Goal: Use online tool/utility: Utilize a website feature to perform a specific function

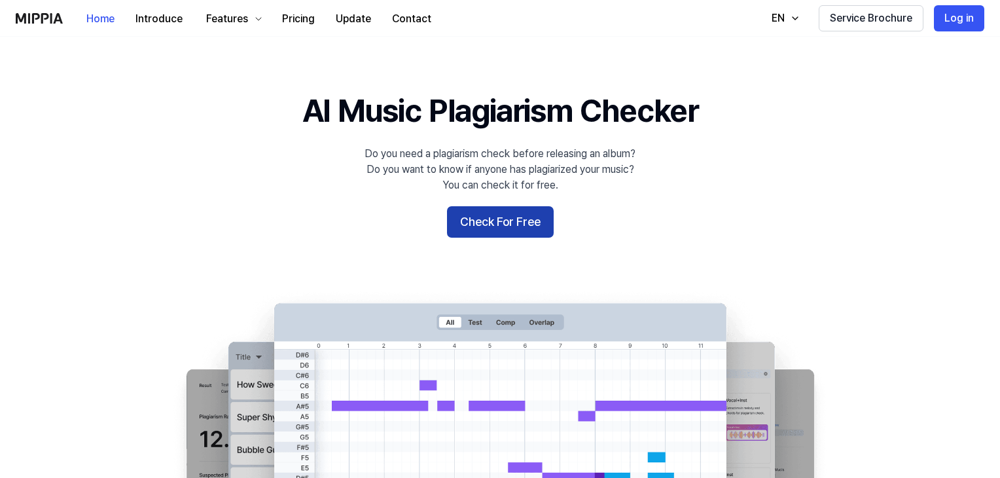
click at [504, 218] on button "Check For Free" at bounding box center [500, 221] width 107 height 31
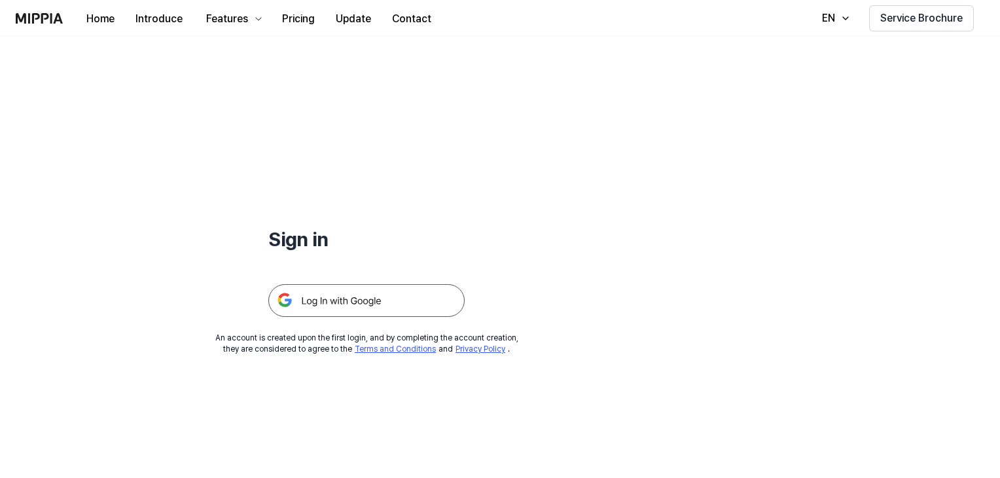
click at [376, 295] on img at bounding box center [366, 300] width 196 height 33
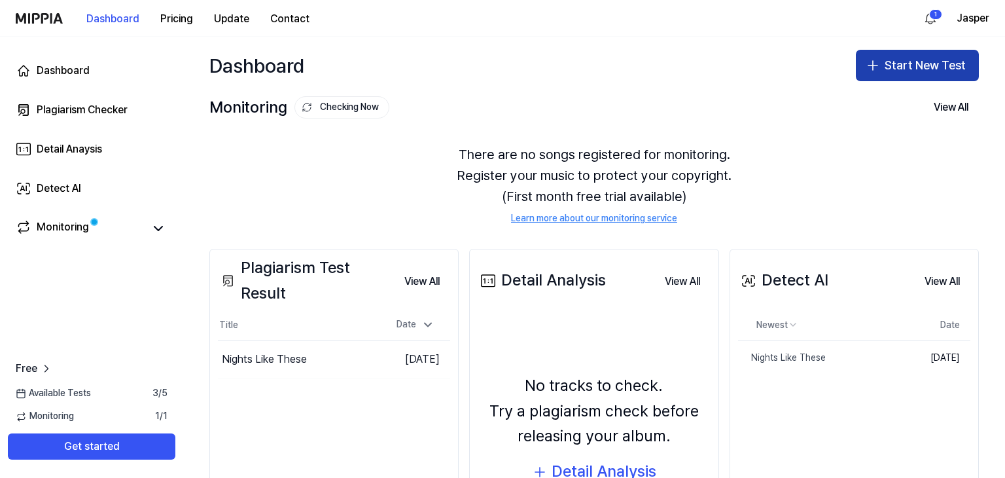
click at [889, 68] on button "Start New Test" at bounding box center [917, 65] width 123 height 31
click at [901, 57] on button "Start New Test" at bounding box center [917, 65] width 123 height 31
click at [892, 71] on button "Start New Test" at bounding box center [917, 65] width 123 height 31
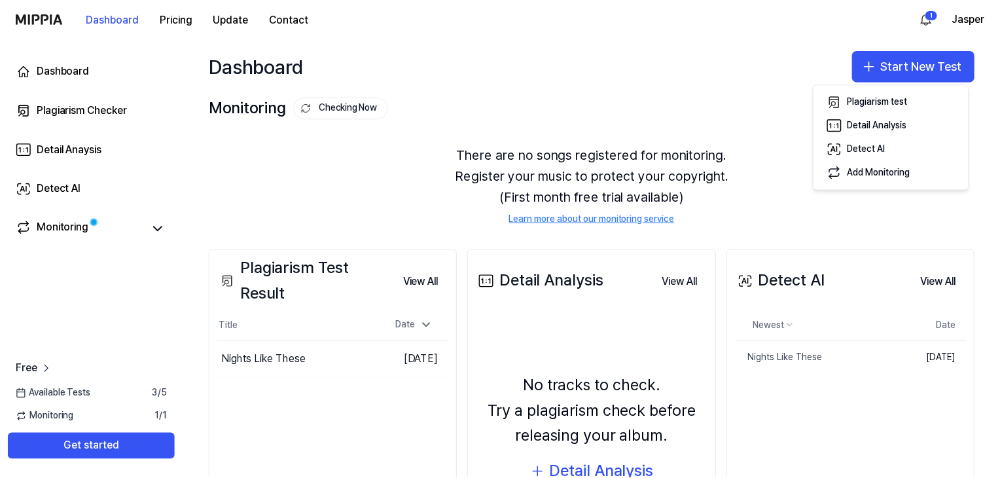
scroll to position [113, 0]
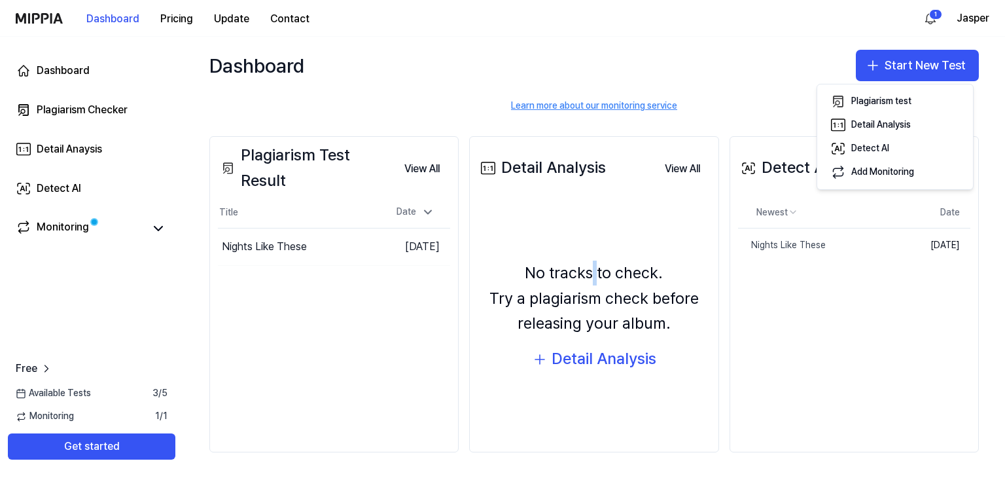
click at [594, 228] on div "No tracks to check. Try a plagiarism check before releasing your album. Detail …" at bounding box center [594, 316] width 232 height 218
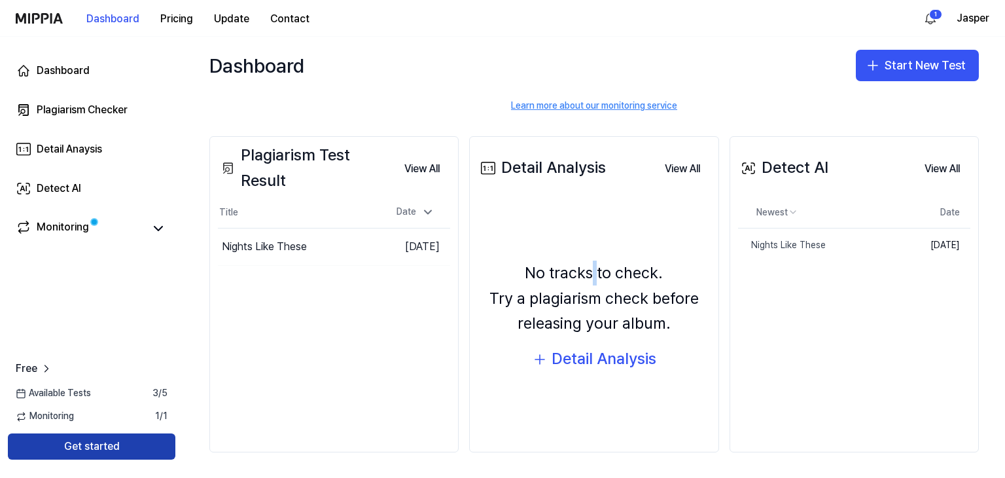
click at [95, 453] on button "Get started" at bounding box center [92, 446] width 168 height 26
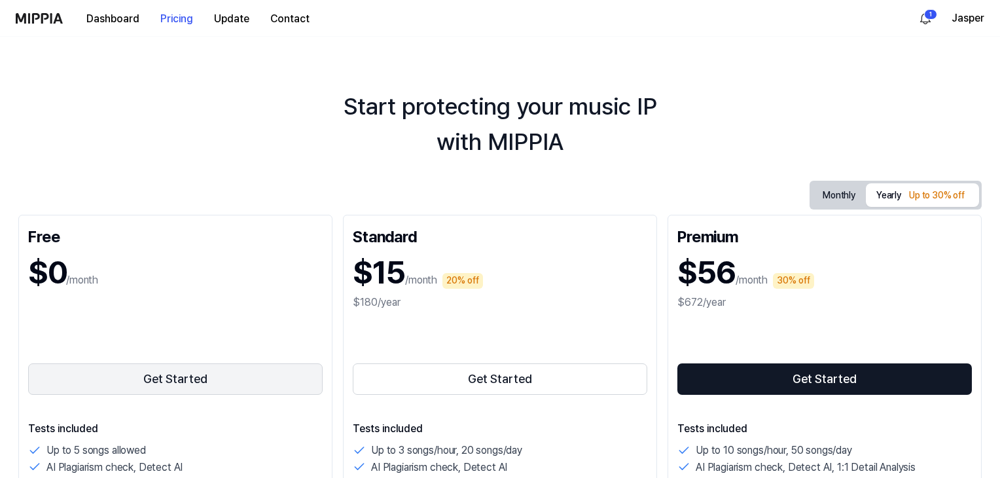
click at [181, 386] on button "Get Started" at bounding box center [175, 378] width 295 height 31
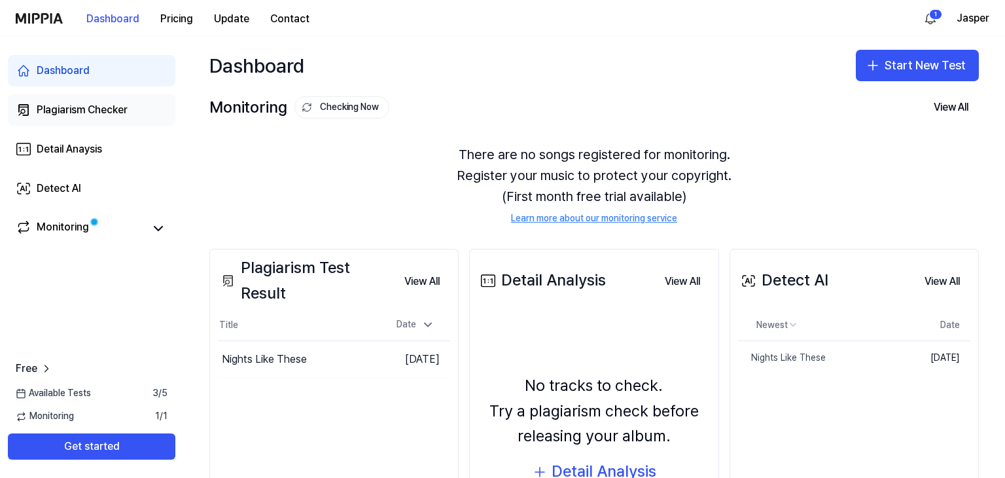
click at [73, 113] on div "Plagiarism Checker" at bounding box center [82, 110] width 91 height 16
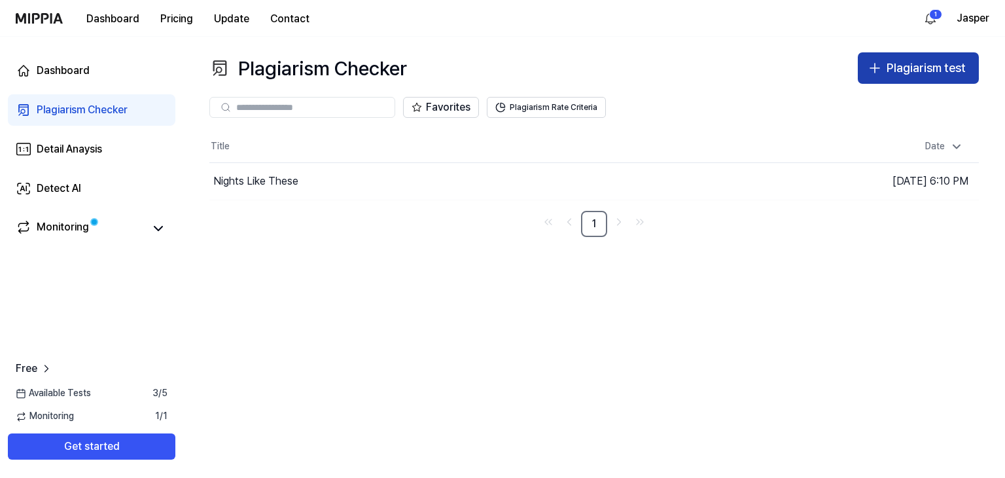
click at [893, 67] on div "Plagiarism test" at bounding box center [926, 68] width 79 height 19
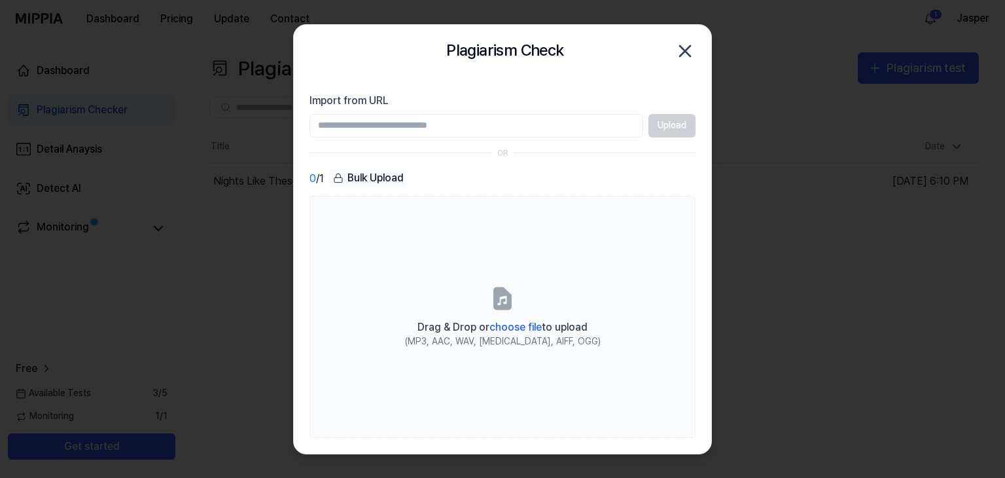
click at [361, 118] on input "Import from URL" at bounding box center [477, 126] width 334 height 24
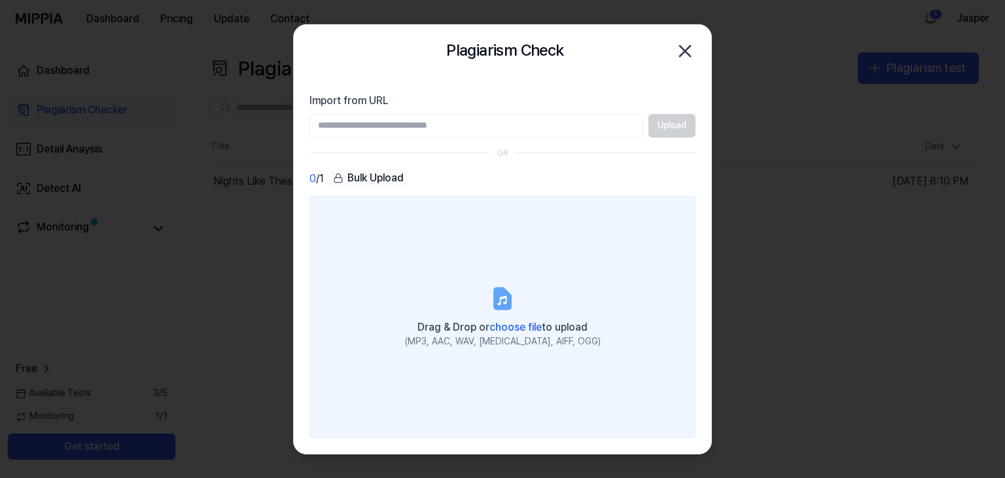
click at [499, 312] on label "Drag & Drop or choose file to upload (MP3, AAC, WAV, [MEDICAL_DATA], AIFF, OGG)" at bounding box center [503, 316] width 386 height 241
click at [0, 0] on input "Drag & Drop or choose file to upload (MP3, AAC, WAV, [MEDICAL_DATA], AIFF, OGG)" at bounding box center [0, 0] width 0 height 0
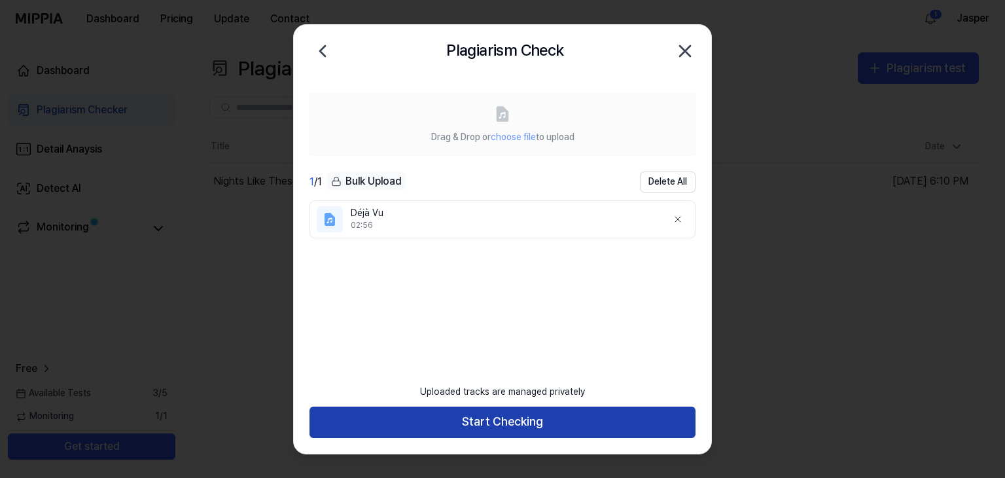
click at [593, 422] on button "Start Checking" at bounding box center [503, 421] width 386 height 31
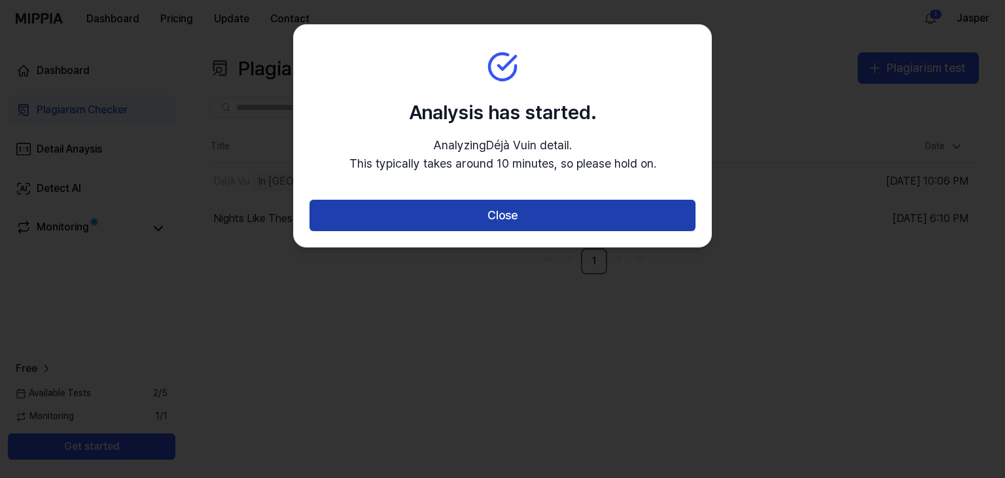
click at [489, 223] on button "Close" at bounding box center [503, 215] width 386 height 31
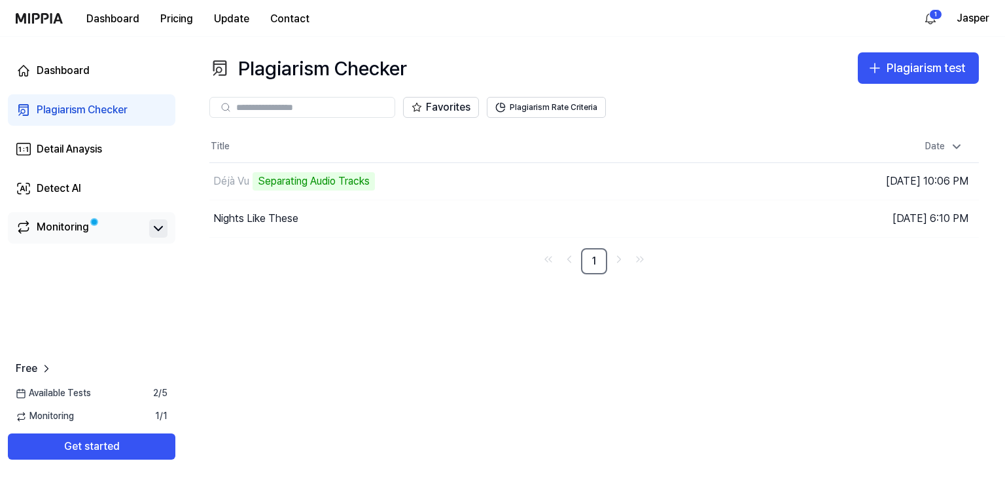
click at [158, 230] on icon at bounding box center [158, 228] width 8 height 4
click at [154, 226] on icon at bounding box center [159, 229] width 16 height 16
click at [82, 158] on link "Detail Anaysis" at bounding box center [92, 149] width 168 height 31
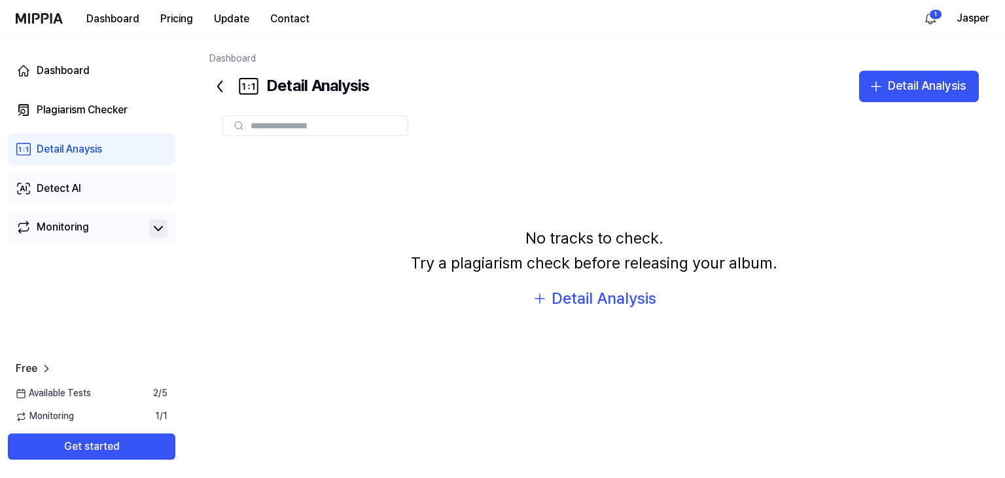
click at [96, 189] on link "Detect AI" at bounding box center [92, 188] width 168 height 31
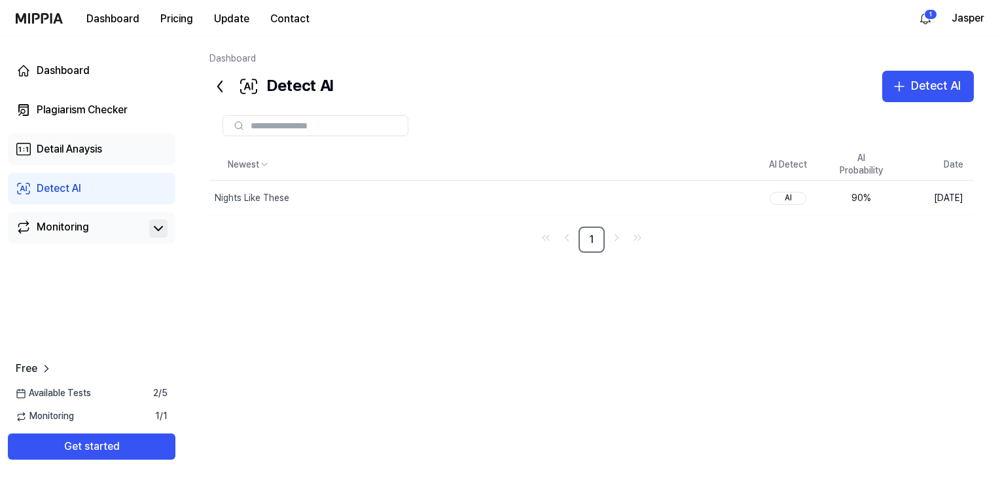
click at [94, 152] on div "Detail Anaysis" at bounding box center [69, 149] width 65 height 16
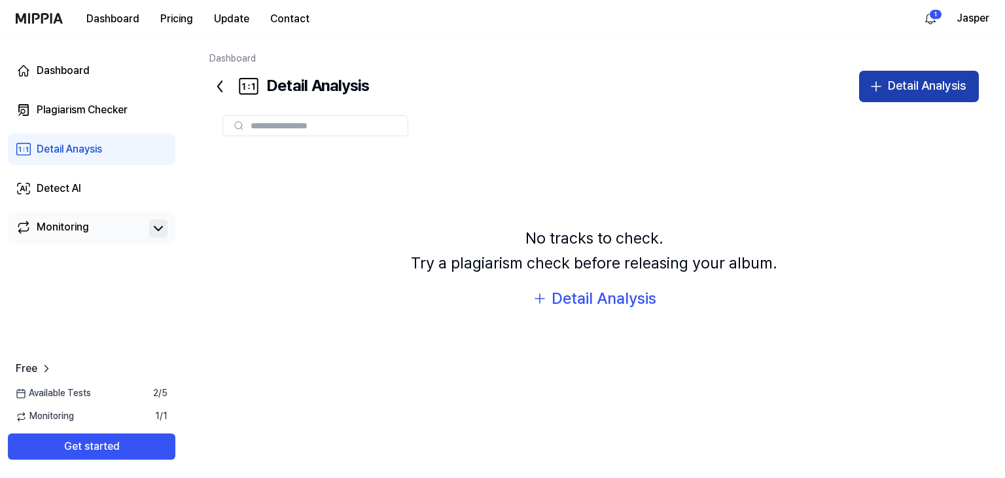
click at [917, 72] on button "Detail Analysis" at bounding box center [919, 86] width 120 height 31
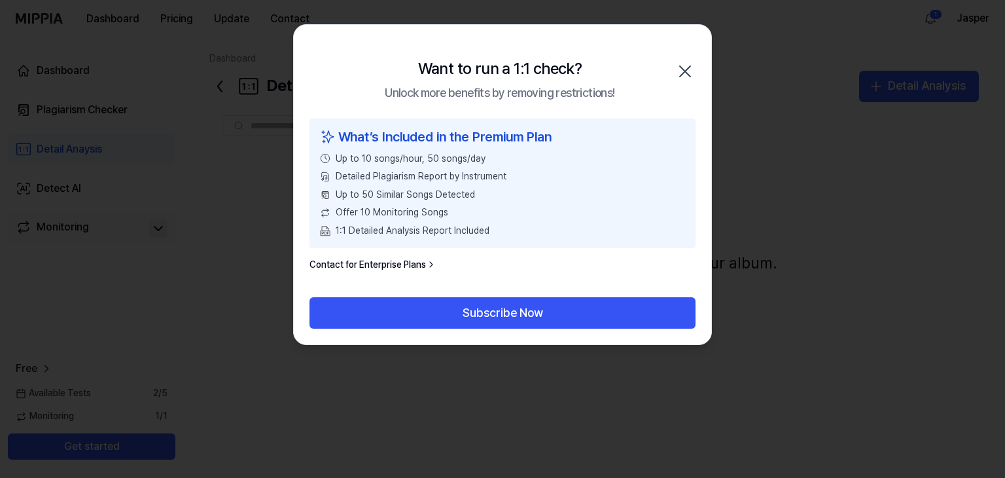
click at [686, 65] on icon "button" at bounding box center [685, 71] width 21 height 21
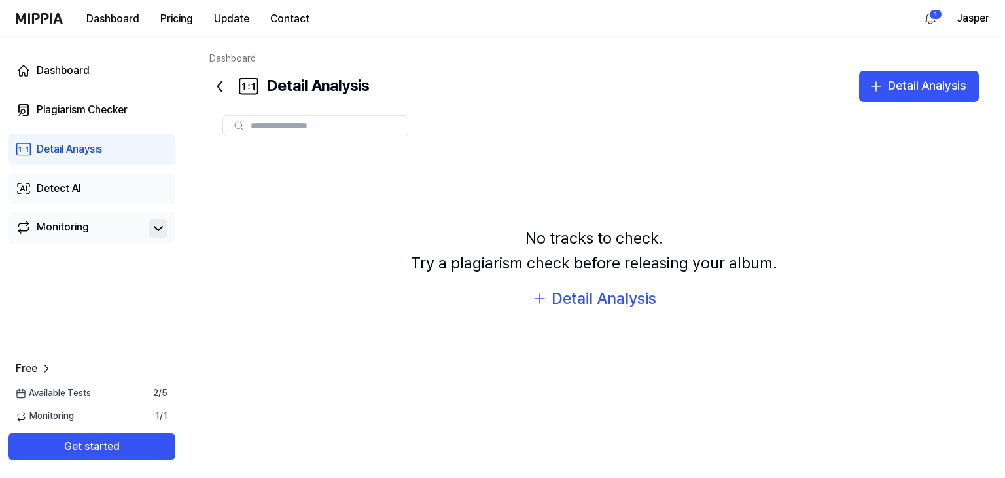
click at [50, 176] on link "Detect AI" at bounding box center [92, 188] width 168 height 31
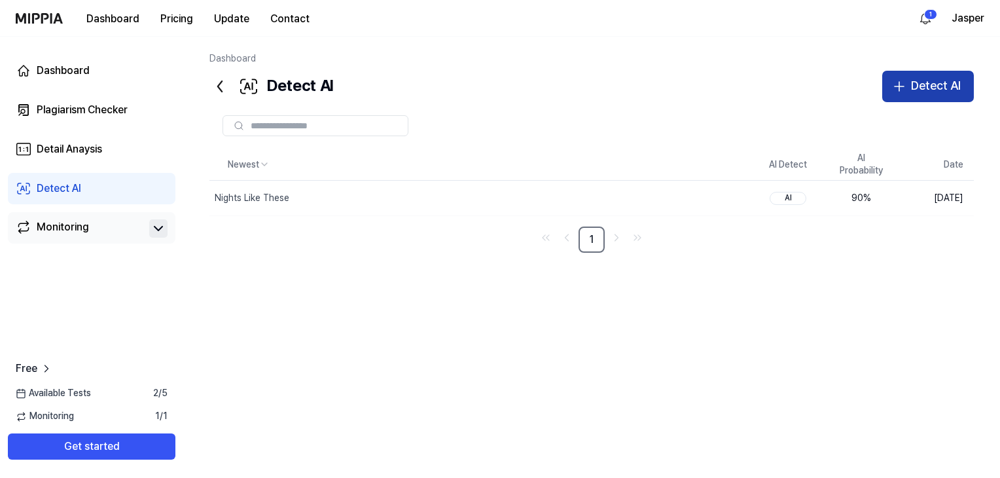
click at [906, 84] on icon "button" at bounding box center [899, 87] width 16 height 16
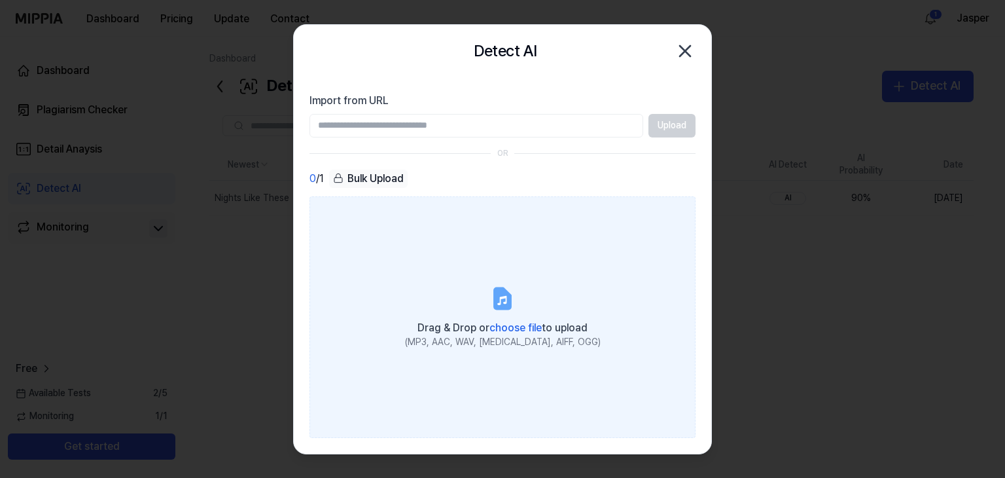
click at [479, 300] on label "Drag & Drop or choose file to upload (MP3, AAC, WAV, [MEDICAL_DATA], AIFF, OGG)" at bounding box center [503, 316] width 386 height 241
click at [0, 0] on input "Drag & Drop or choose file to upload (MP3, AAC, WAV, [MEDICAL_DATA], AIFF, OGG)" at bounding box center [0, 0] width 0 height 0
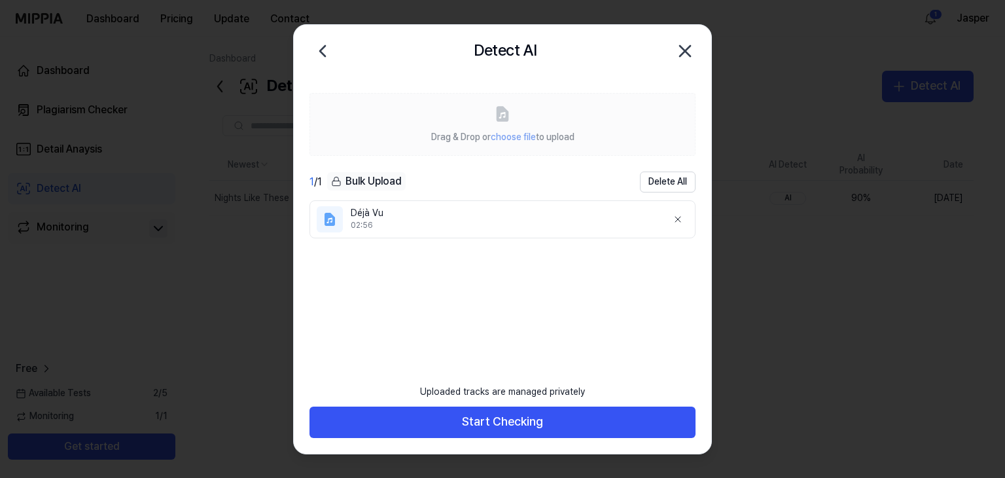
click at [685, 56] on icon "button" at bounding box center [685, 51] width 21 height 21
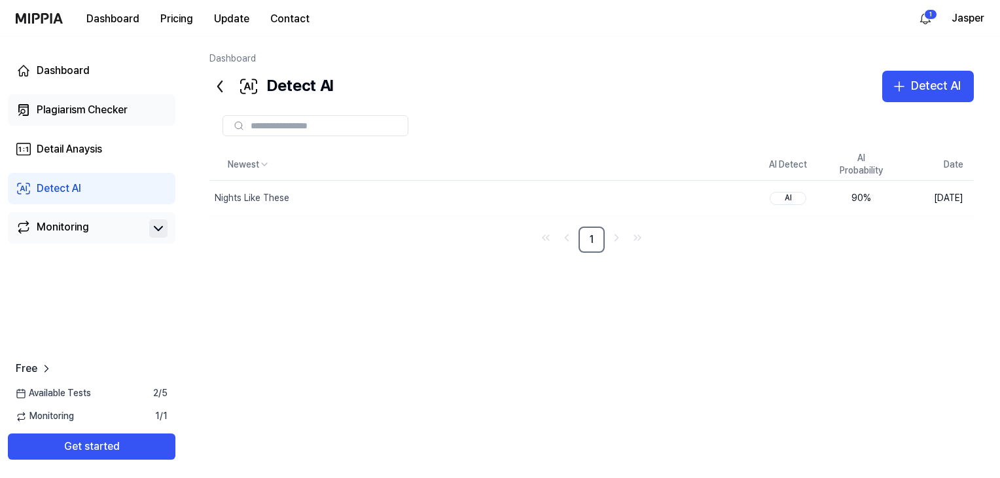
click at [82, 103] on div "Plagiarism Checker" at bounding box center [82, 110] width 91 height 16
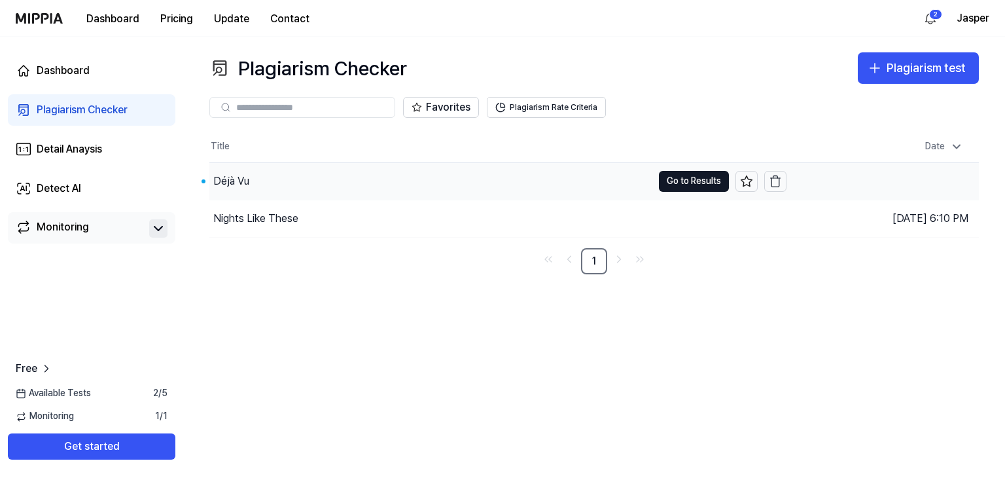
click at [453, 177] on div "Déjà Vu" at bounding box center [430, 181] width 443 height 37
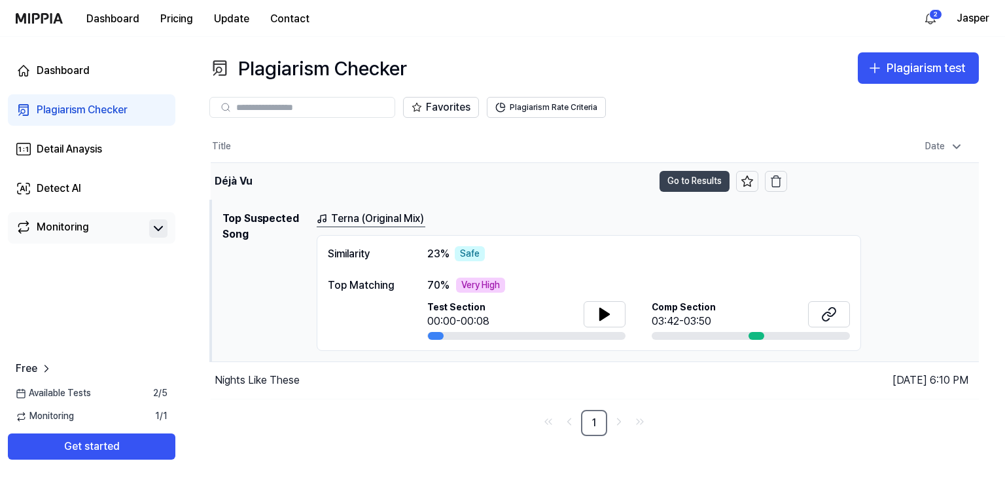
click at [683, 179] on button "Go to Results" at bounding box center [695, 181] width 70 height 21
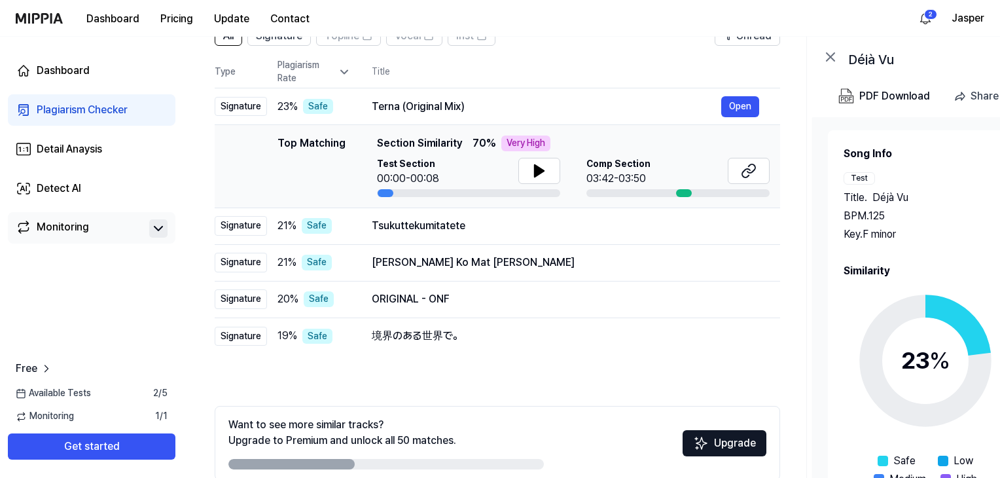
scroll to position [0, 0]
